Goal: Find specific page/section: Find specific page/section

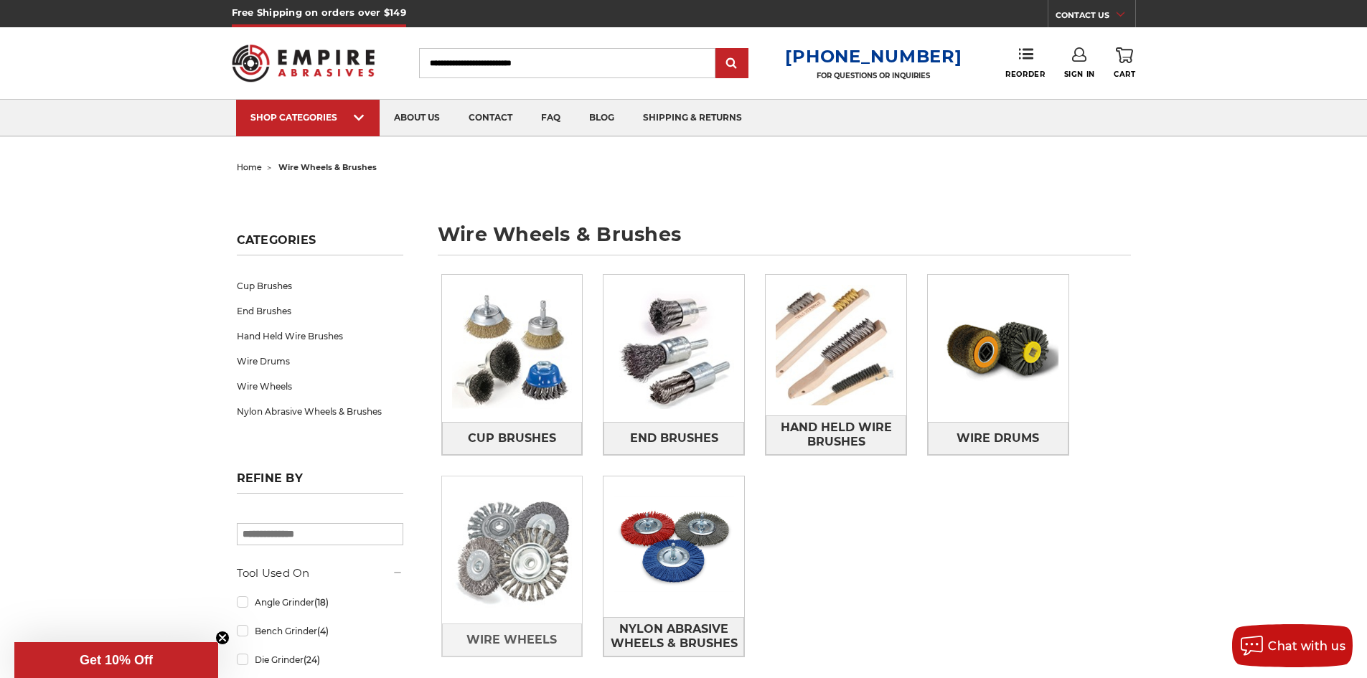
click at [509, 544] on img at bounding box center [512, 550] width 141 height 141
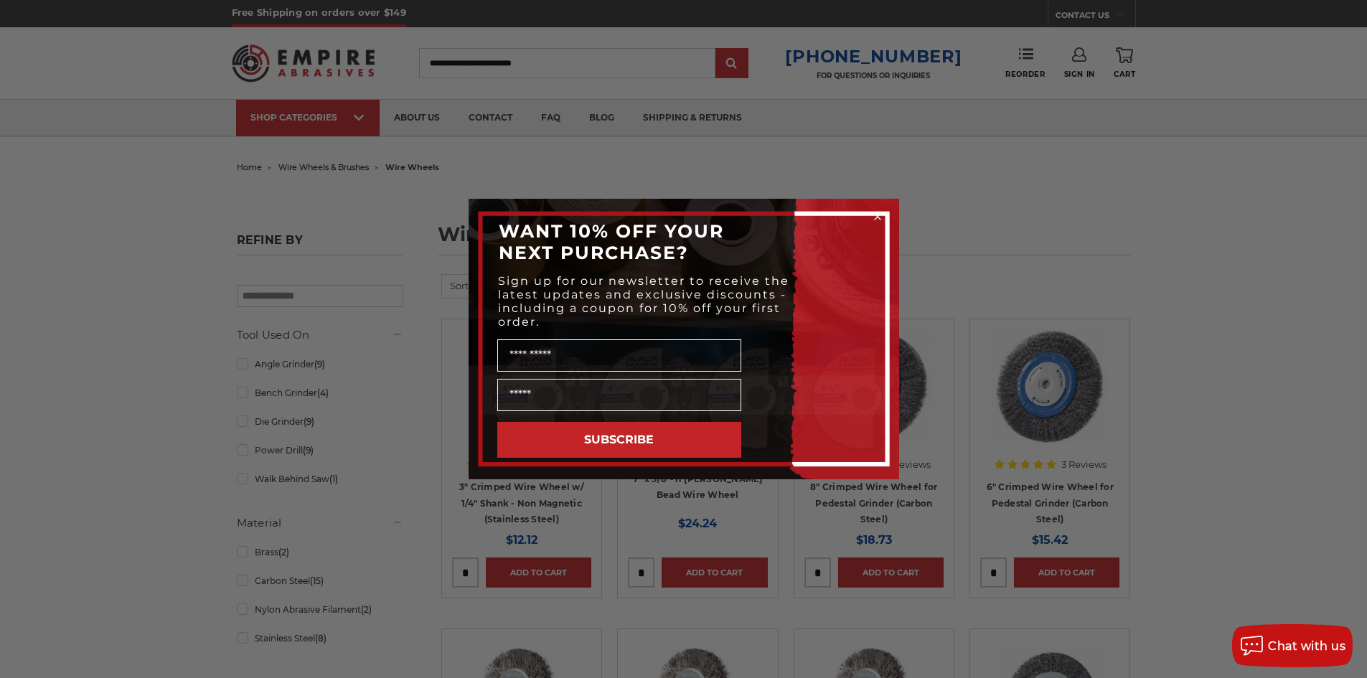
click at [881, 217] on circle "Close dialog" at bounding box center [877, 217] width 14 height 14
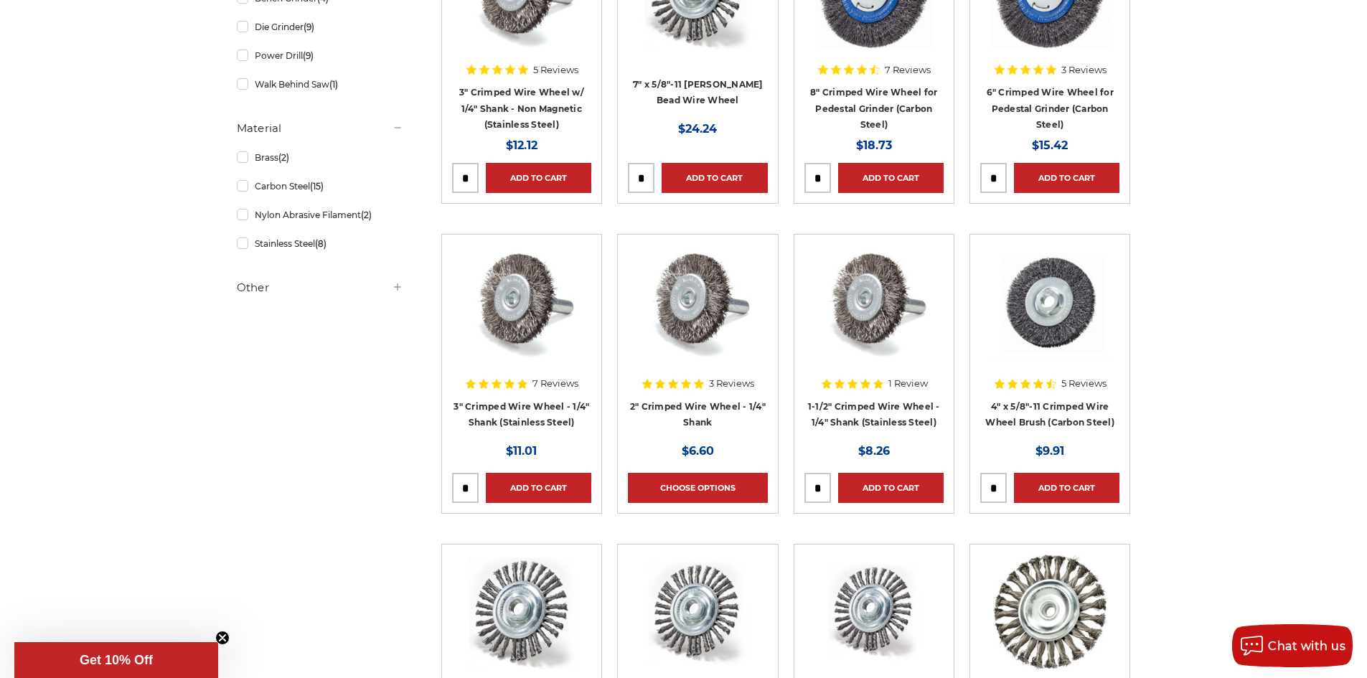
scroll to position [215, 0]
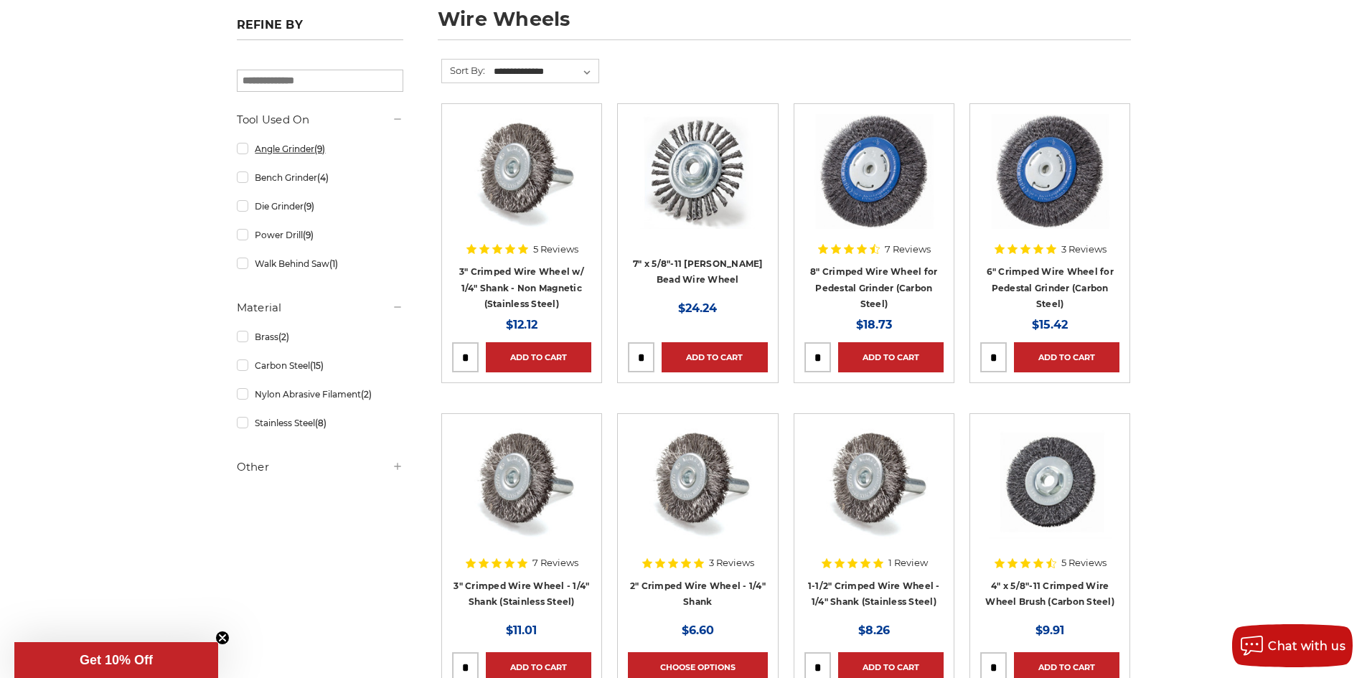
click at [242, 149] on link "Angle Grinder (9)" at bounding box center [320, 148] width 166 height 25
